Goal: Task Accomplishment & Management: Manage account settings

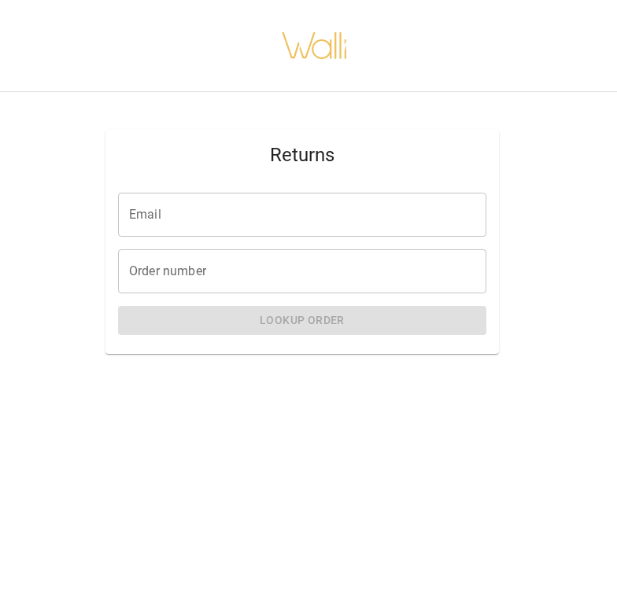
scroll to position [0, 13]
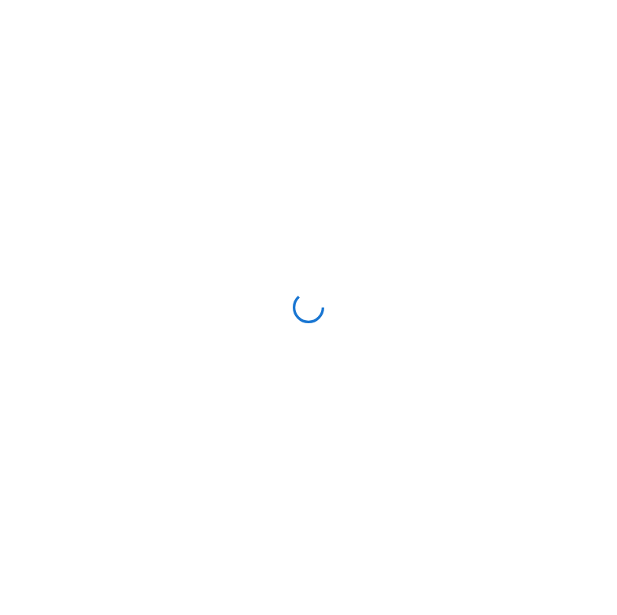
click at [192, 102] on div at bounding box center [308, 307] width 617 height 615
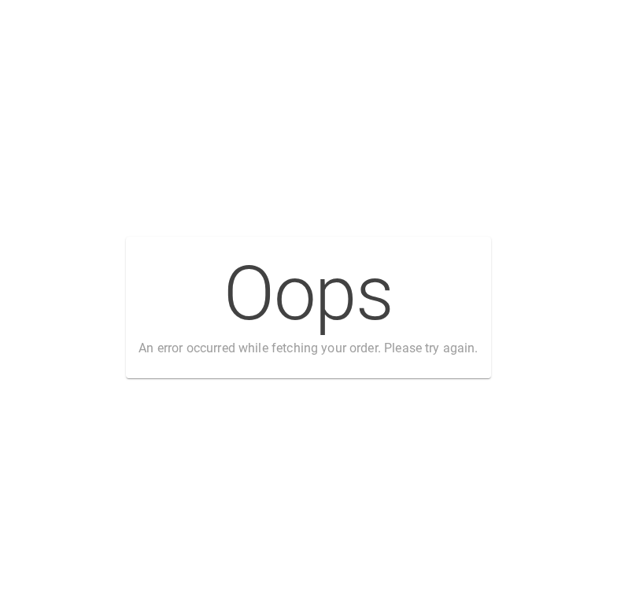
click at [472, 201] on div "Oops An error occurred while fetching your order. Please try again." at bounding box center [308, 307] width 617 height 615
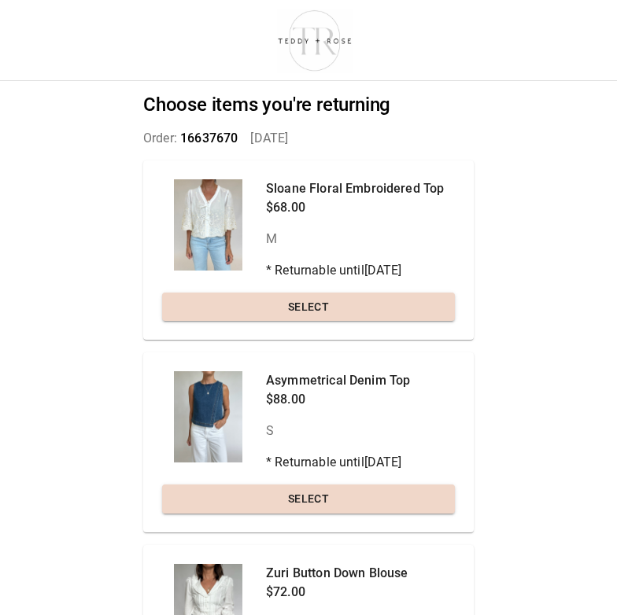
click at [541, 246] on div "Choose items you're returning Order: 16637670   Sep 4, 2025 Sloane Floral Embro…" at bounding box center [308, 307] width 617 height 615
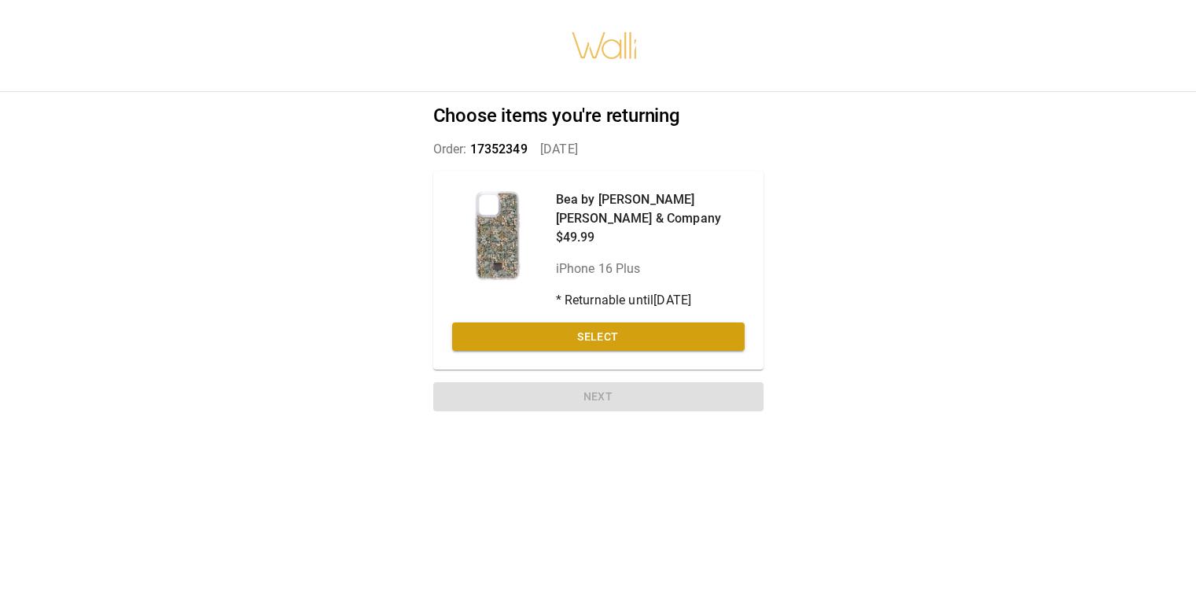
click at [616, 147] on div "Choose items you're returning Order: 17352349   [DATE] Bea by [PERSON_NAME] [PE…" at bounding box center [598, 307] width 1196 height 615
click at [863, 153] on div "Choose items you're returning Order: 17352349   [DATE] Bea by [PERSON_NAME] [PE…" at bounding box center [598, 307] width 1196 height 615
click at [618, 322] on button "Select" at bounding box center [598, 336] width 293 height 29
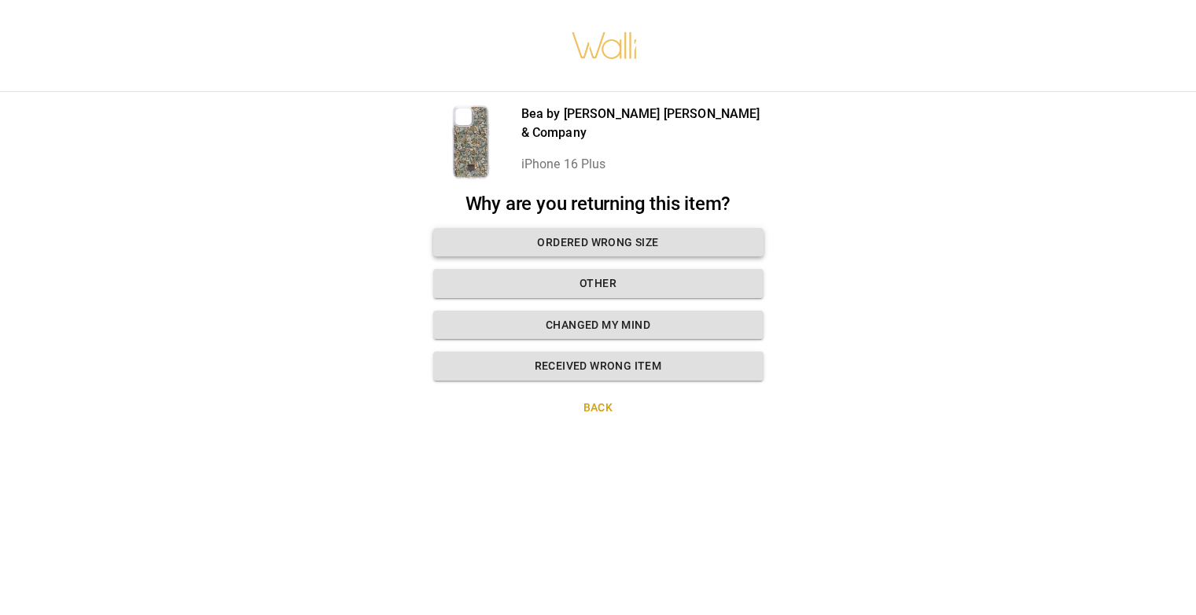
click at [621, 241] on button "Ordered wrong size" at bounding box center [598, 242] width 330 height 29
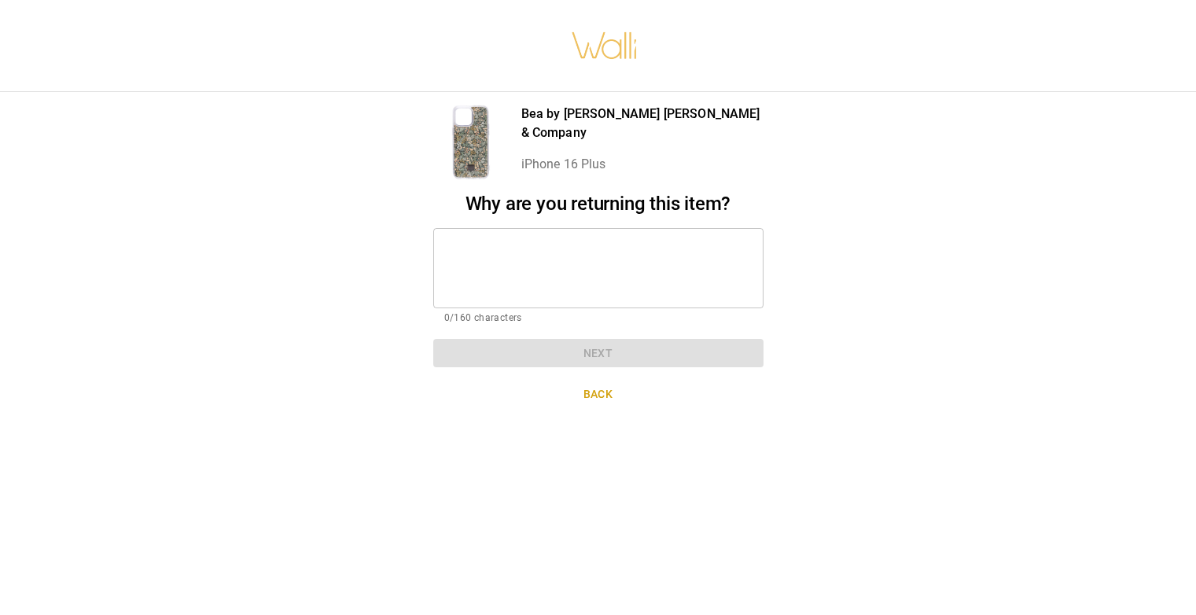
click at [591, 389] on button "Back" at bounding box center [598, 394] width 330 height 29
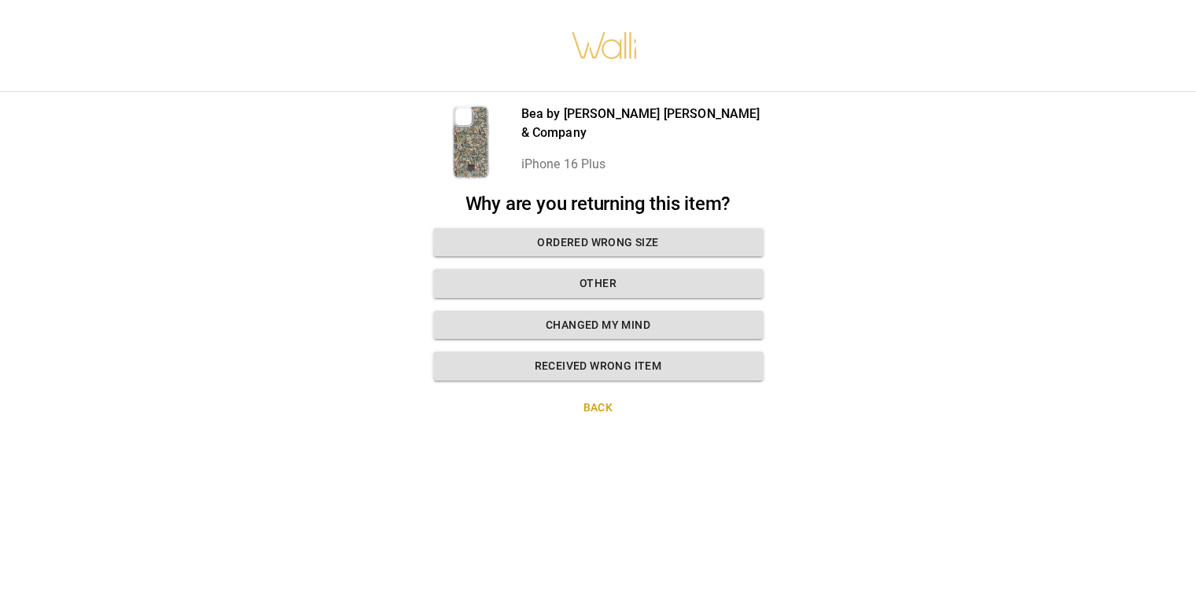
click at [617, 396] on button "Back" at bounding box center [598, 407] width 330 height 29
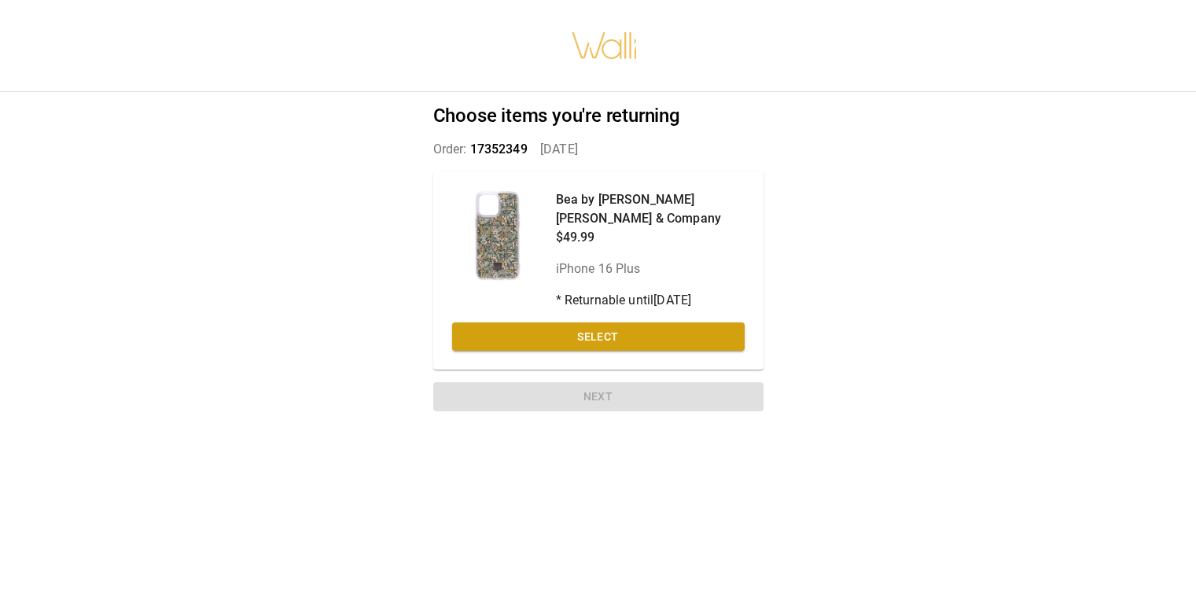
click at [771, 79] on div at bounding box center [604, 46] width 1209 height 92
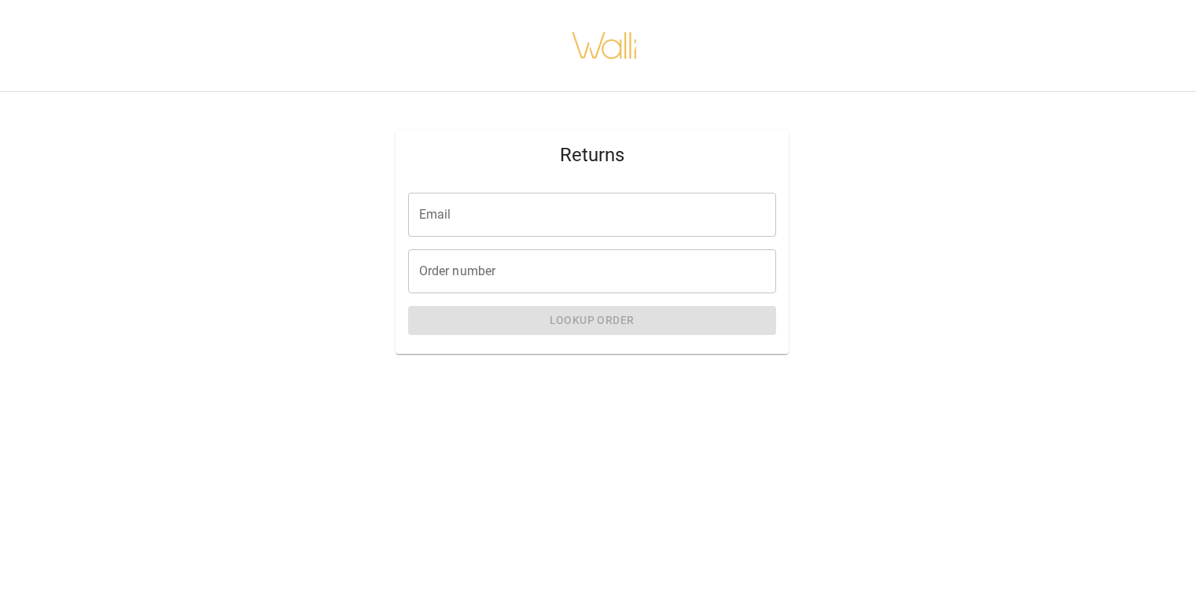
scroll to position [0, 13]
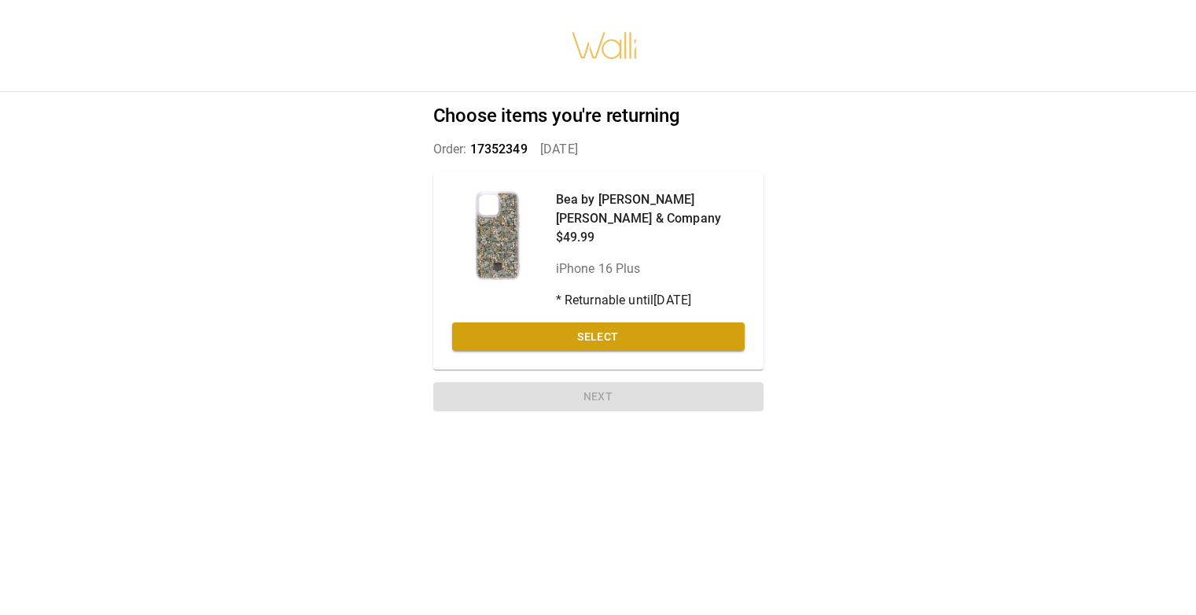
scroll to position [0, 13]
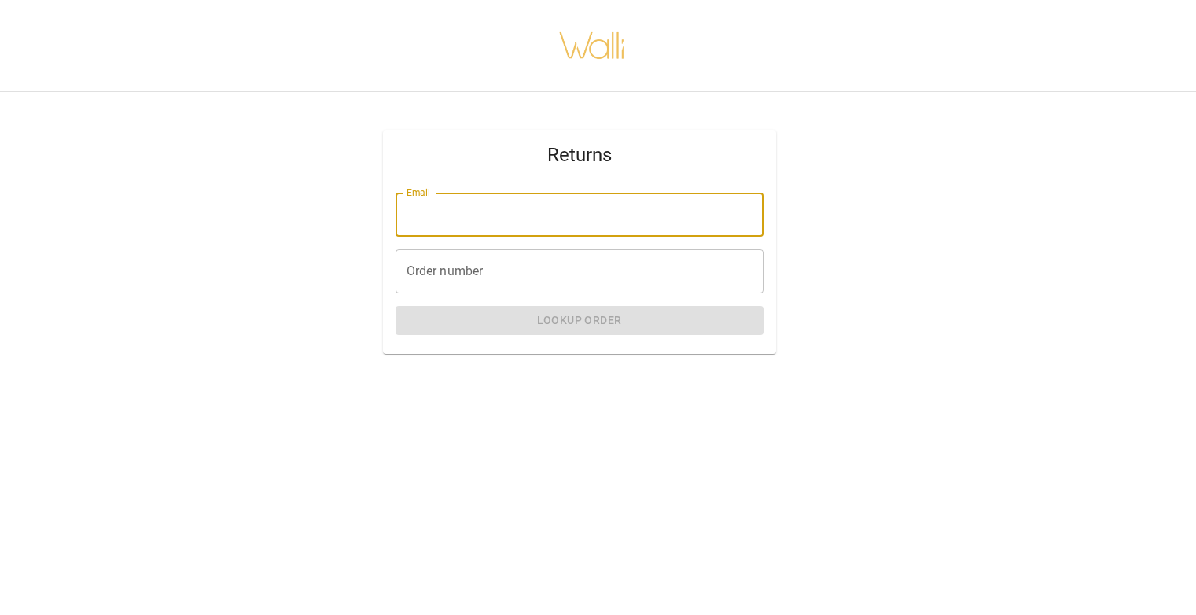
click at [521, 222] on input "Email" at bounding box center [580, 215] width 368 height 44
paste input "**********"
type input "**********"
click at [461, 263] on input "Order number" at bounding box center [580, 271] width 368 height 44
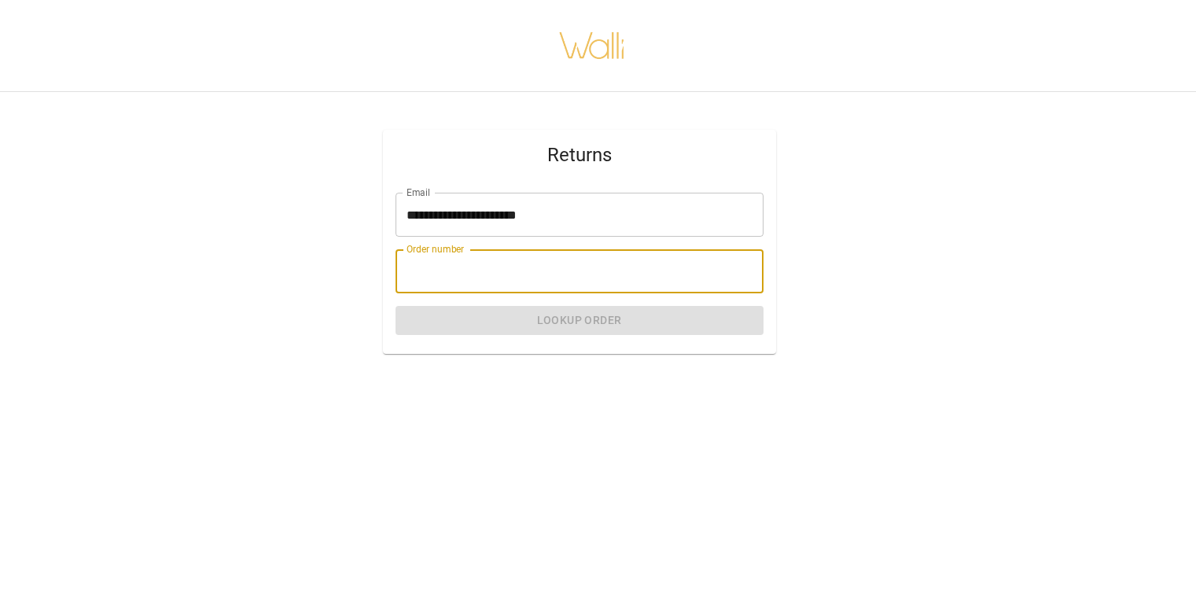
paste input "*******"
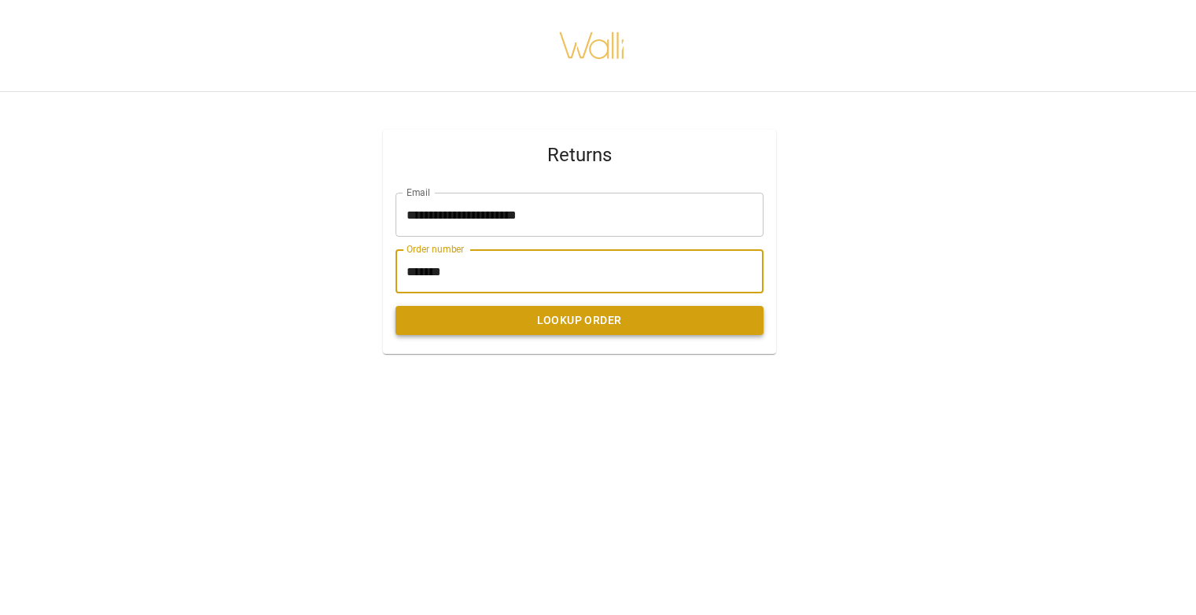
type input "*******"
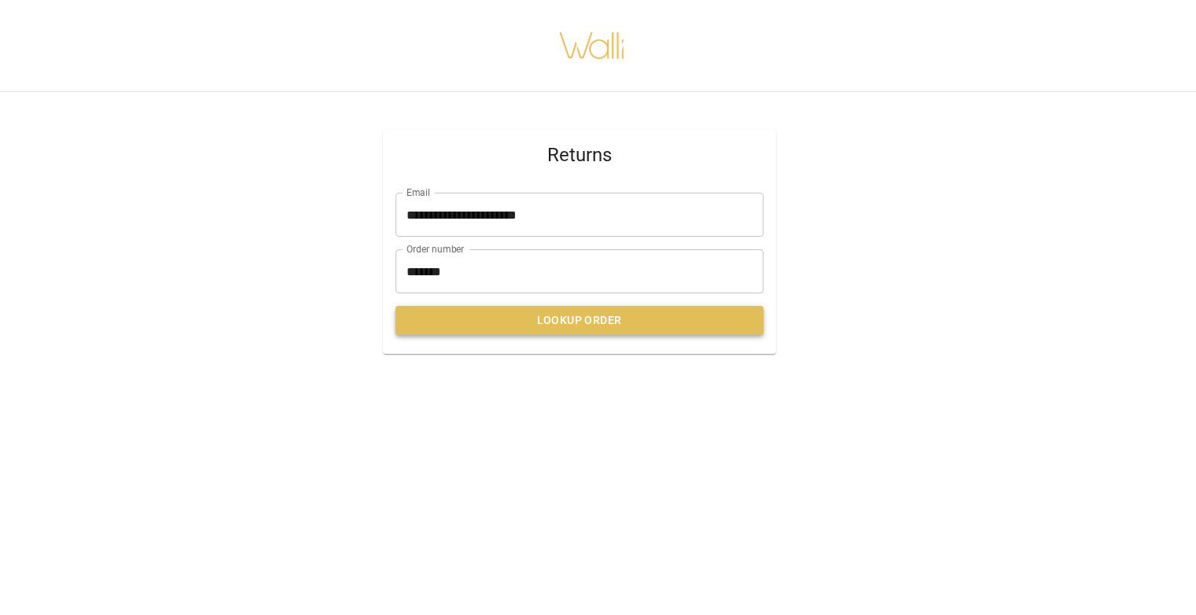
click at [480, 317] on button "Lookup Order" at bounding box center [580, 320] width 368 height 29
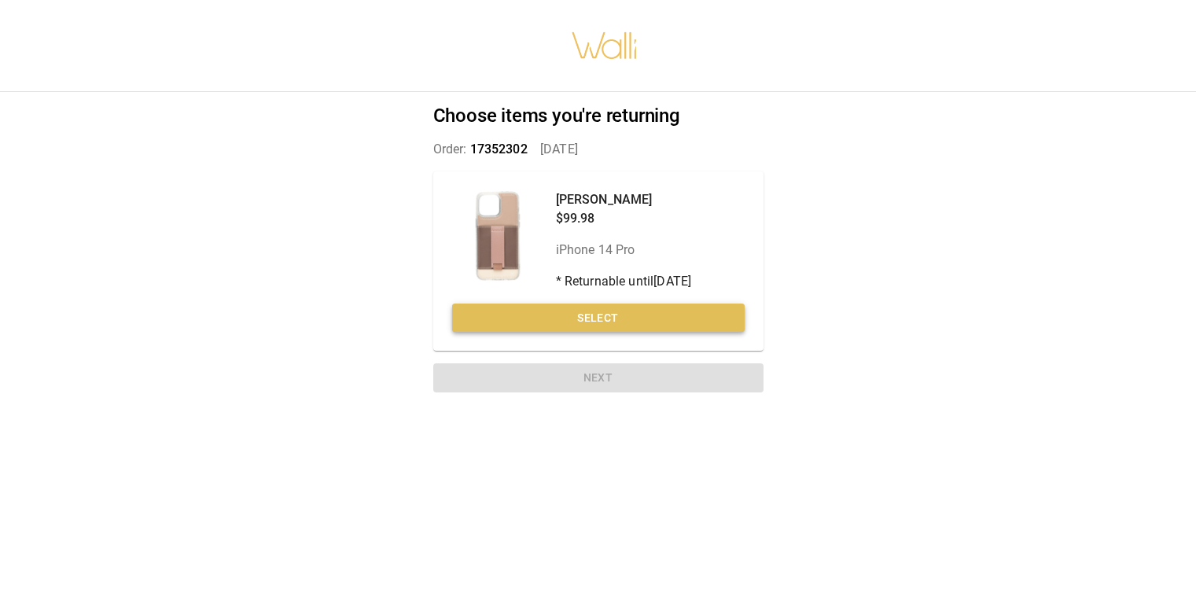
click at [582, 320] on button "Select" at bounding box center [598, 318] width 293 height 29
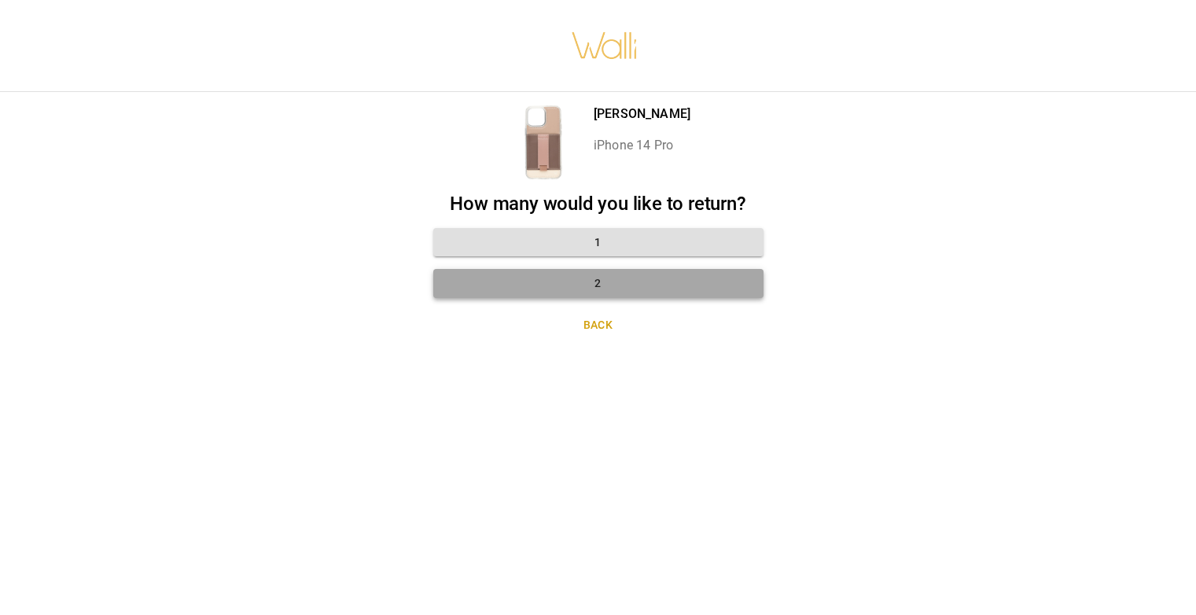
click at [638, 280] on button "2" at bounding box center [598, 283] width 330 height 29
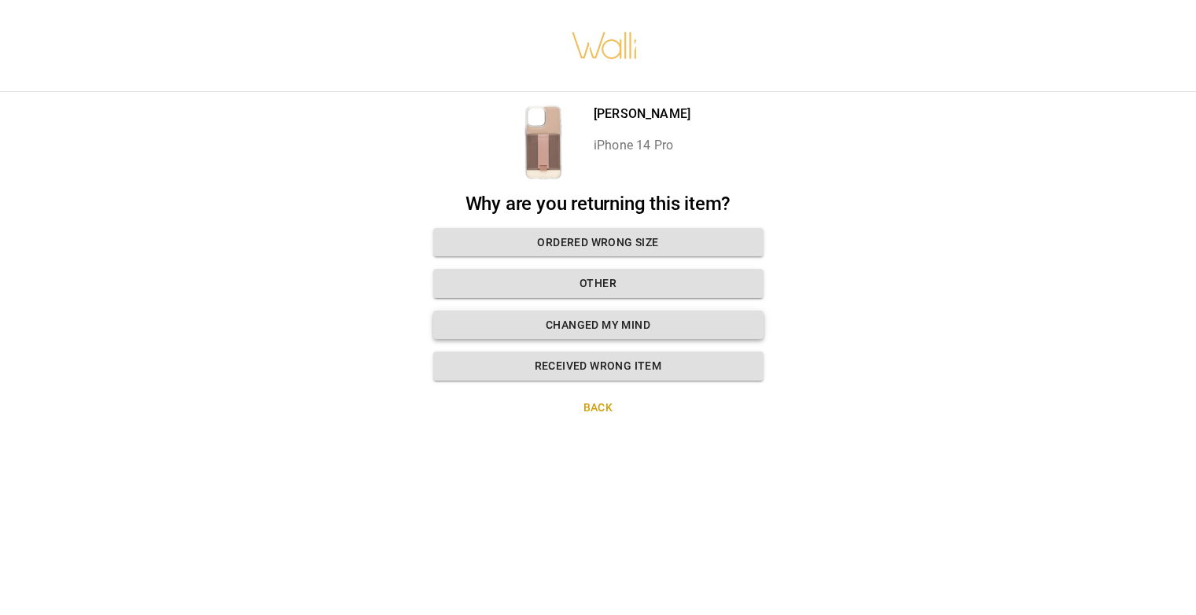
click at [611, 329] on button "Changed my mind" at bounding box center [598, 325] width 330 height 29
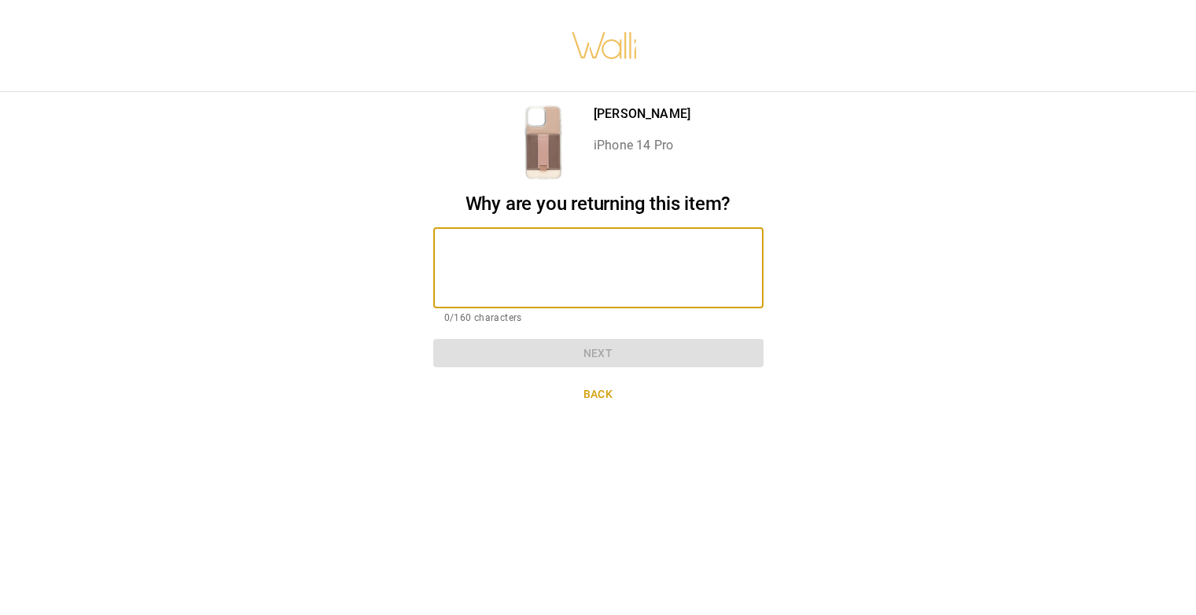
click at [534, 255] on textarea at bounding box center [598, 268] width 308 height 54
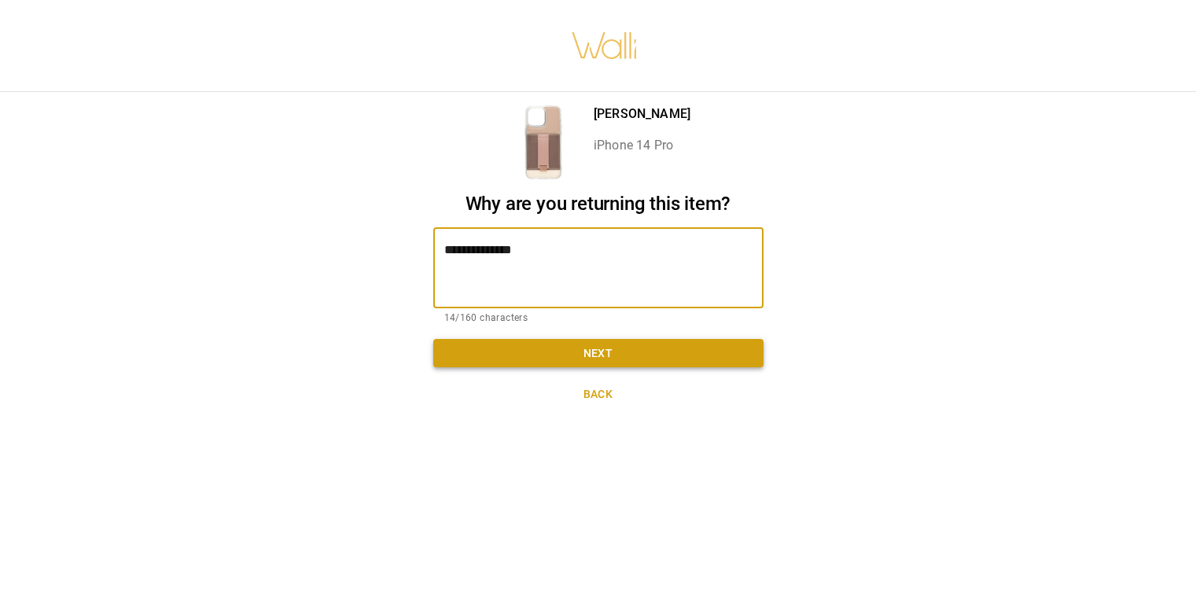
type textarea "**********"
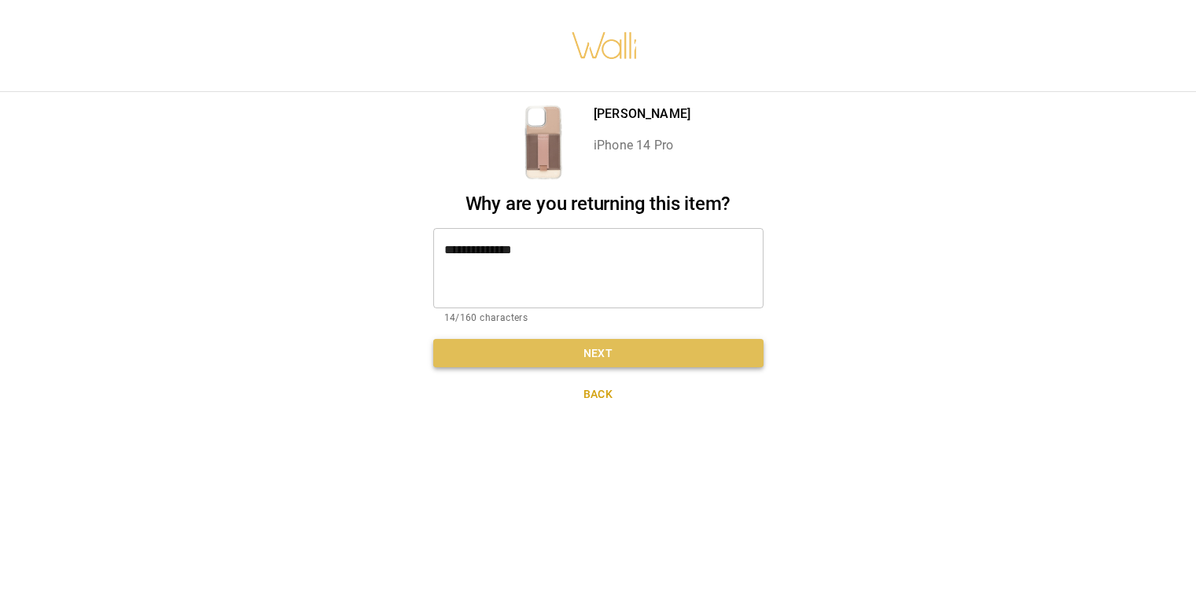
click at [624, 355] on button "Next" at bounding box center [598, 353] width 330 height 29
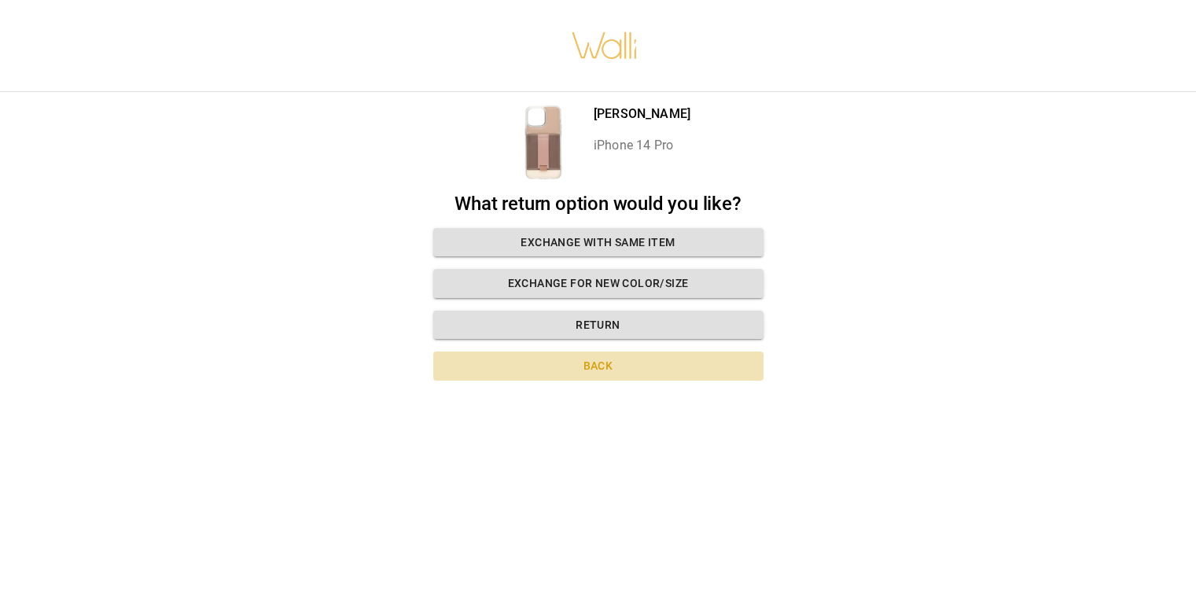
click at [584, 377] on button "Back" at bounding box center [598, 366] width 330 height 29
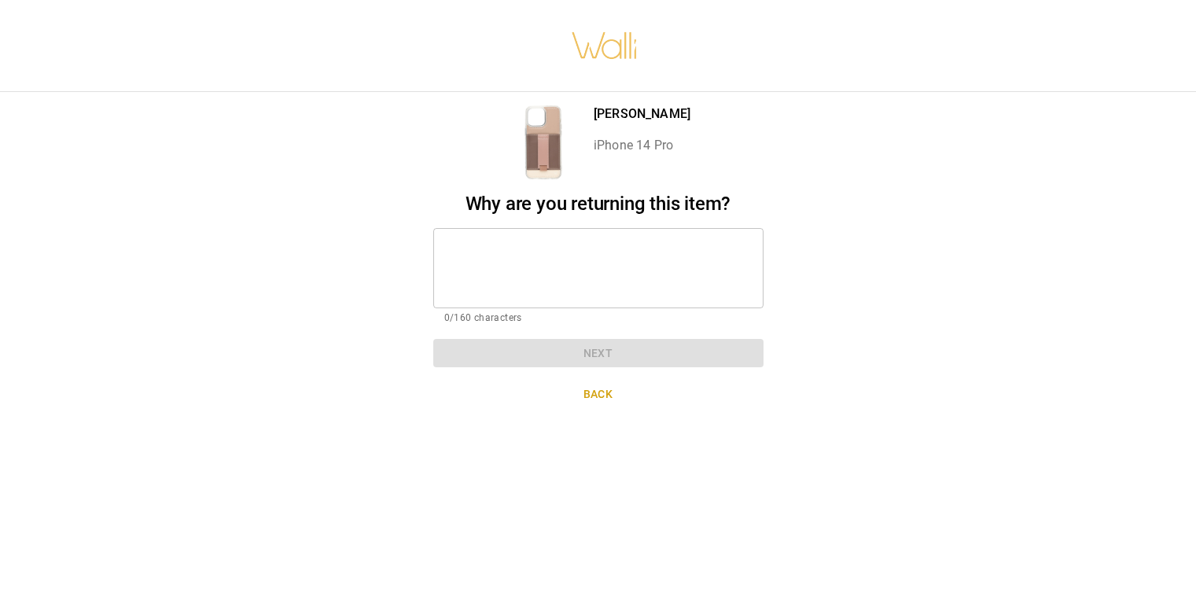
click at [582, 398] on button "Back" at bounding box center [598, 394] width 330 height 29
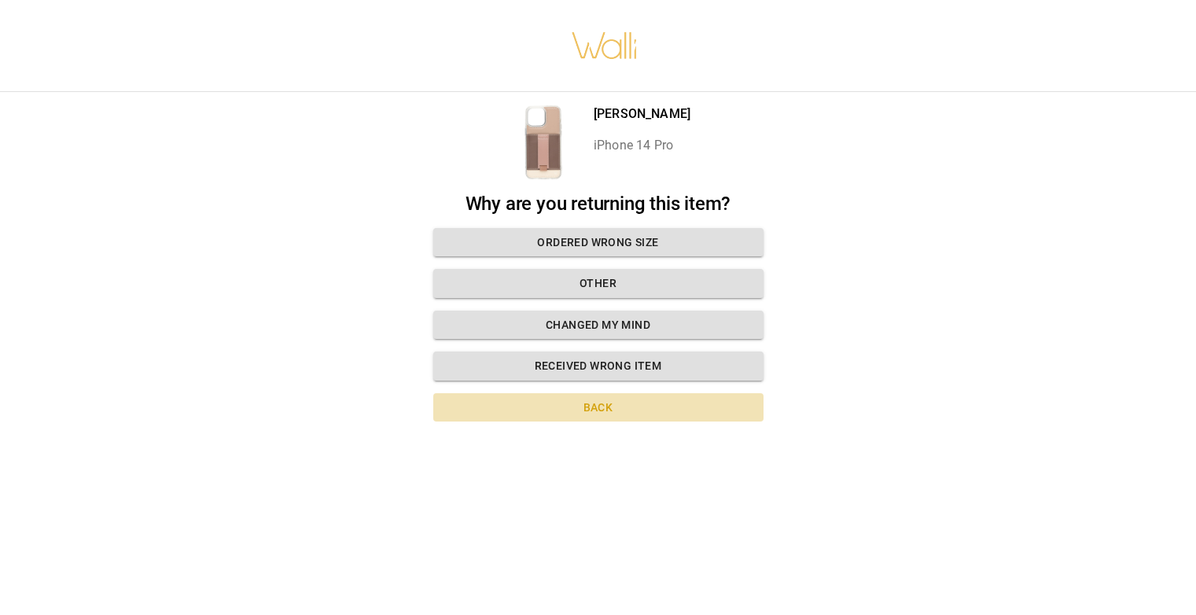
click at [582, 398] on button "Back" at bounding box center [598, 407] width 330 height 29
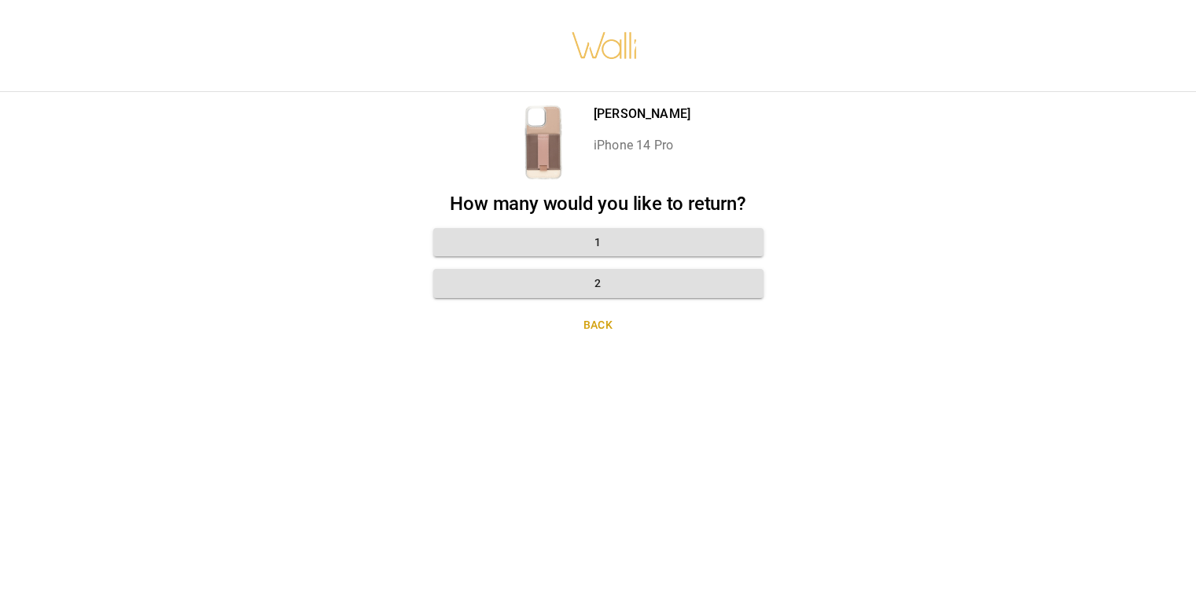
click at [615, 321] on button "Back" at bounding box center [598, 325] width 330 height 29
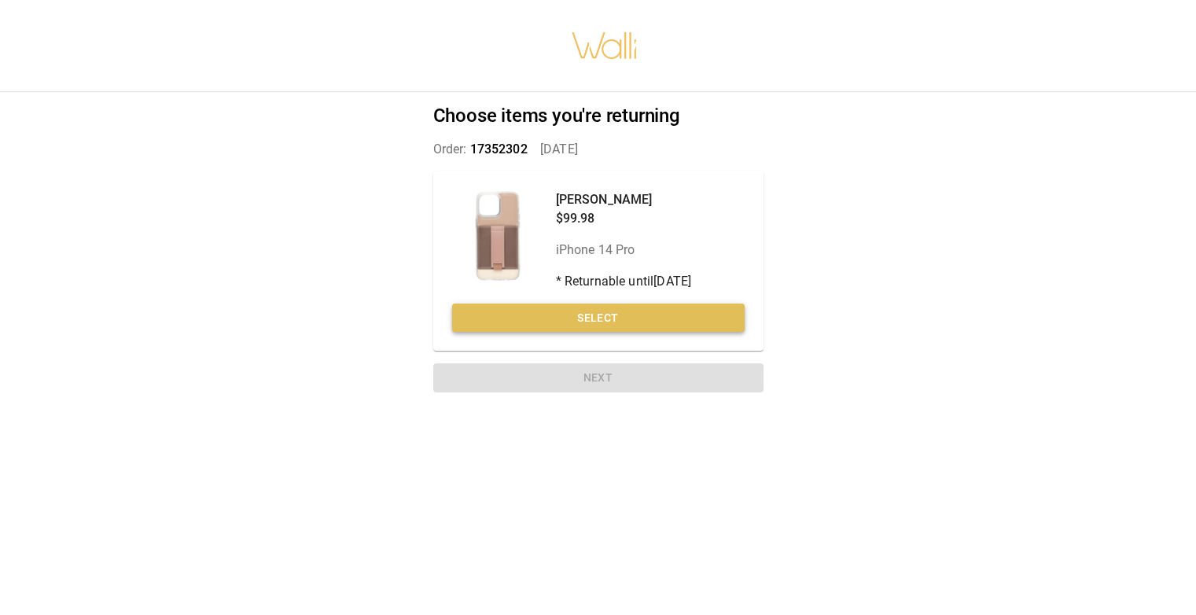
click at [628, 321] on button "Select" at bounding box center [598, 318] width 293 height 29
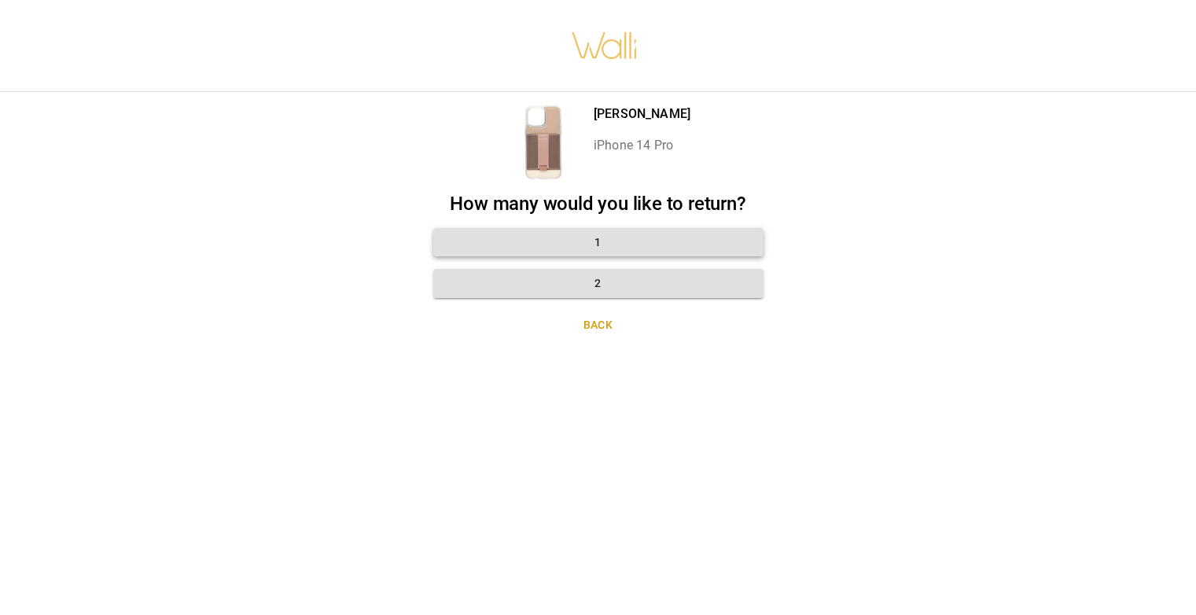
click at [608, 240] on button "1" at bounding box center [598, 242] width 330 height 29
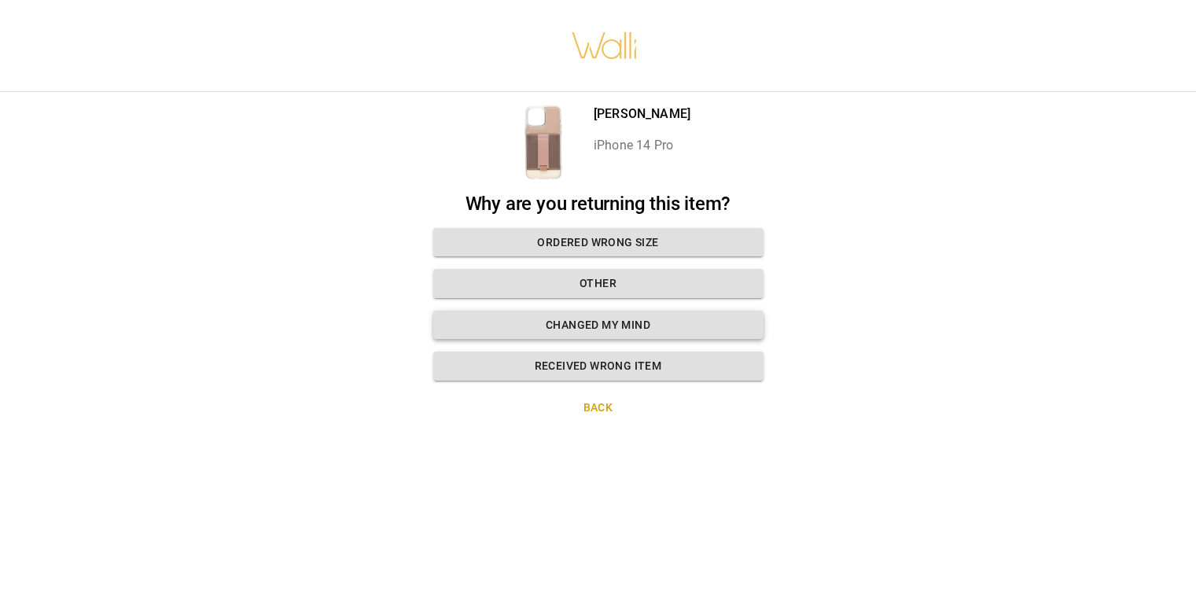
click at [619, 322] on button "Changed my mind" at bounding box center [598, 325] width 330 height 29
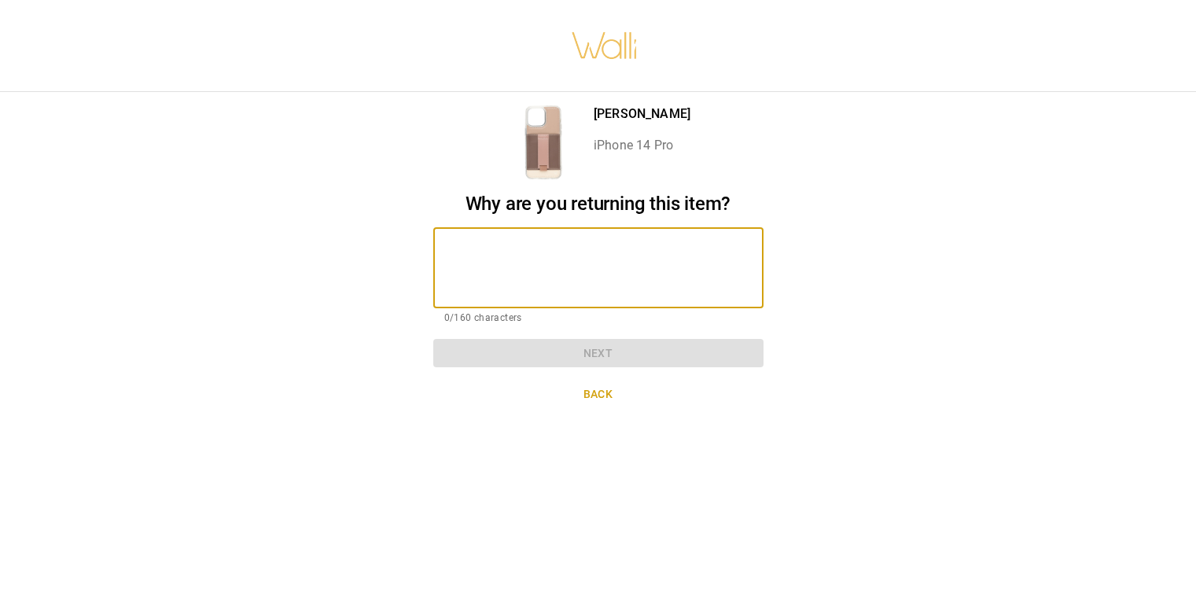
click at [558, 273] on textarea at bounding box center [598, 268] width 308 height 54
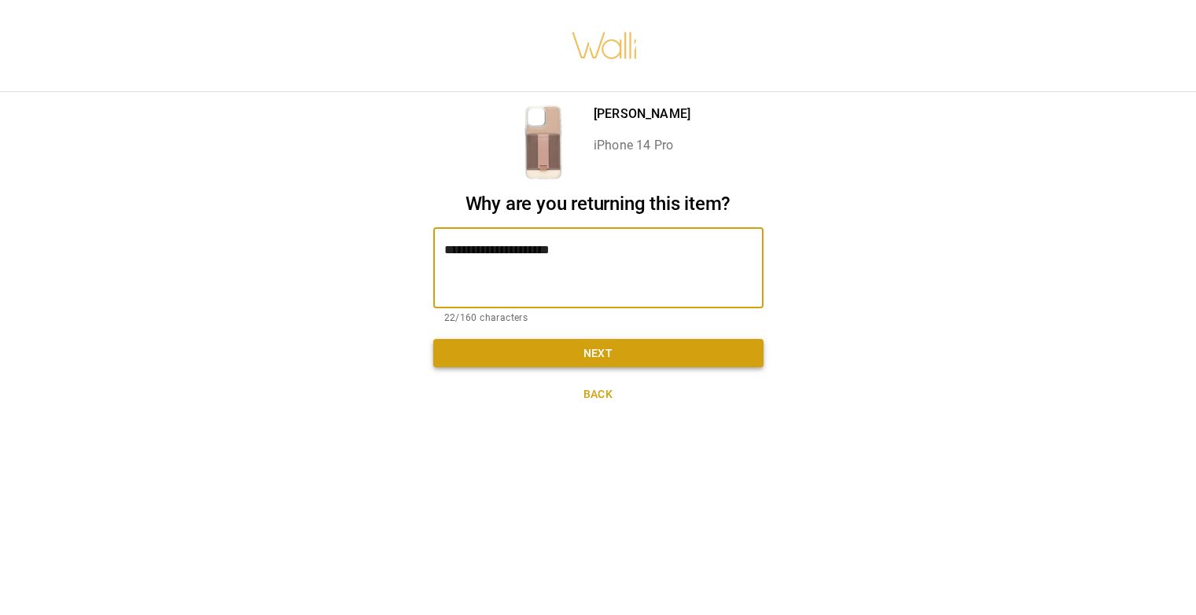
type textarea "**********"
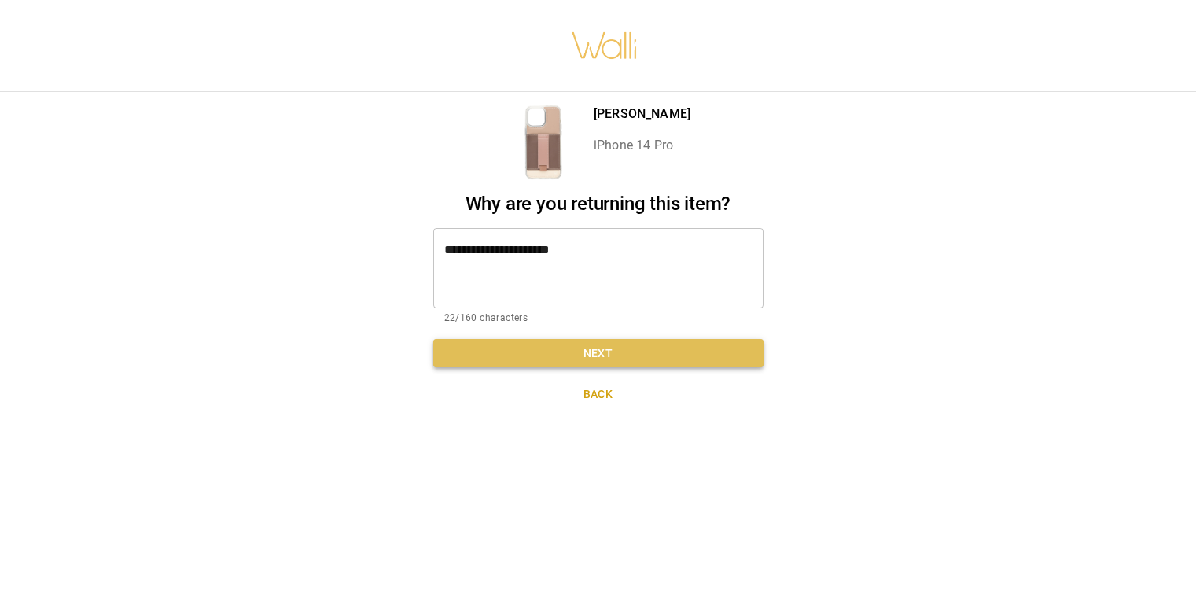
click at [606, 362] on button "Next" at bounding box center [598, 353] width 330 height 29
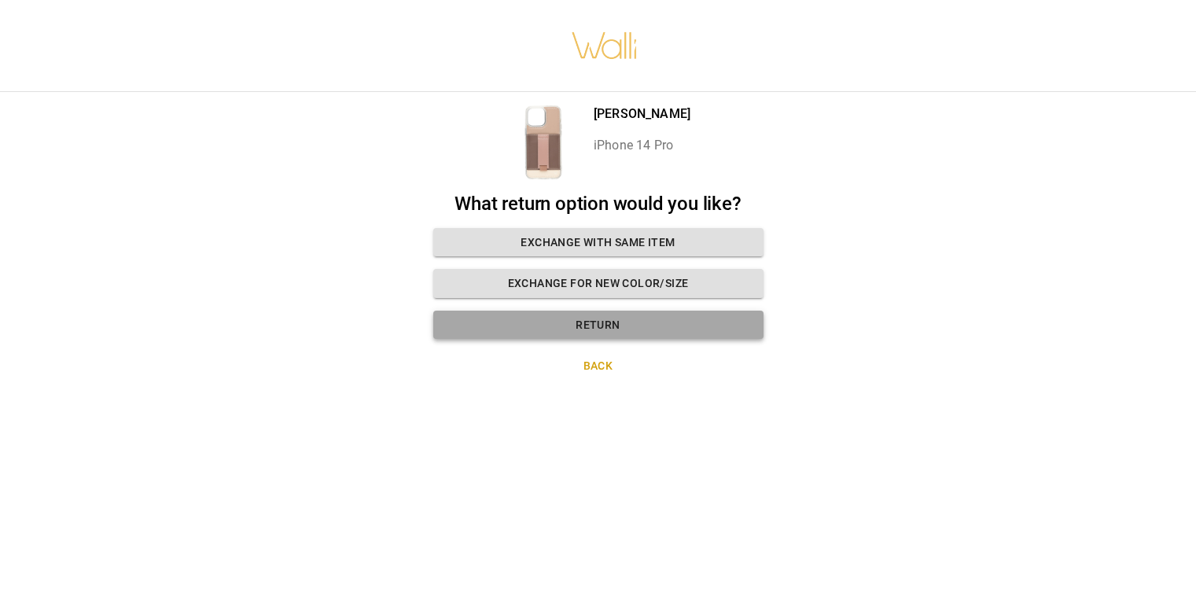
click at [590, 322] on button "Return" at bounding box center [598, 325] width 330 height 29
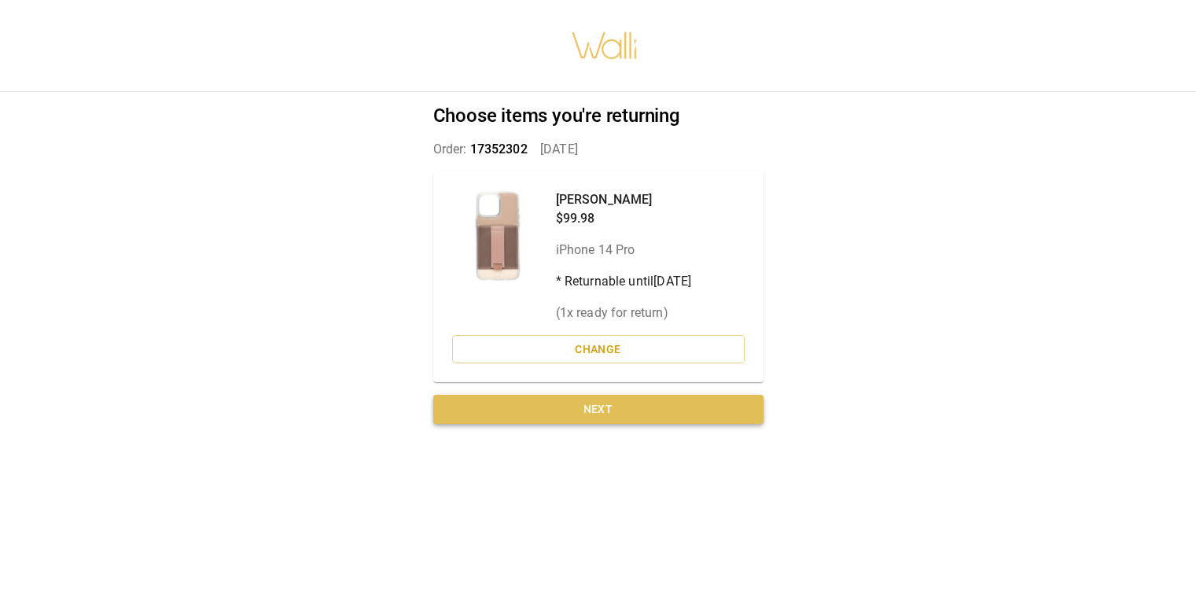
click at [609, 414] on button "Next" at bounding box center [598, 409] width 330 height 29
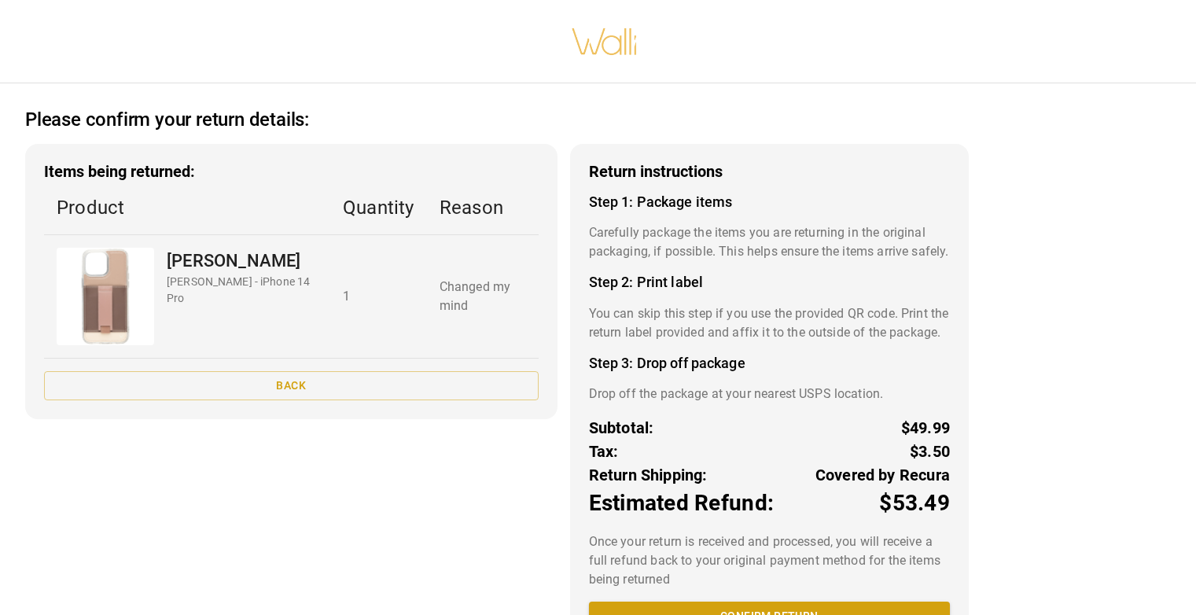
scroll to position [94, 0]
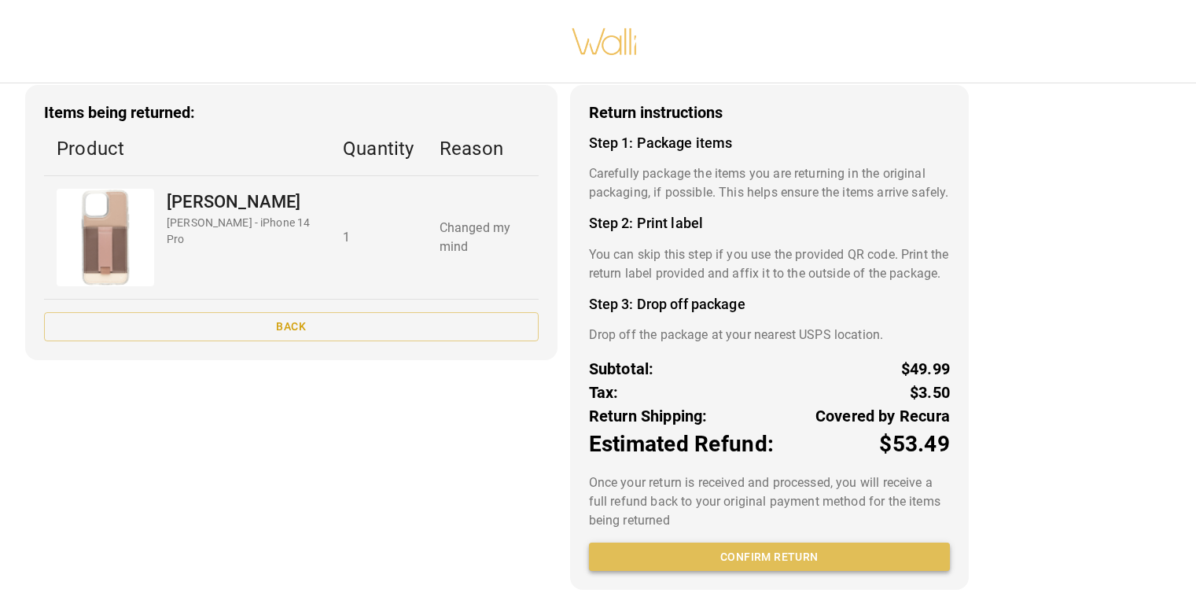
click at [756, 560] on button "Confirm return" at bounding box center [769, 557] width 361 height 29
